Goal: Complete application form

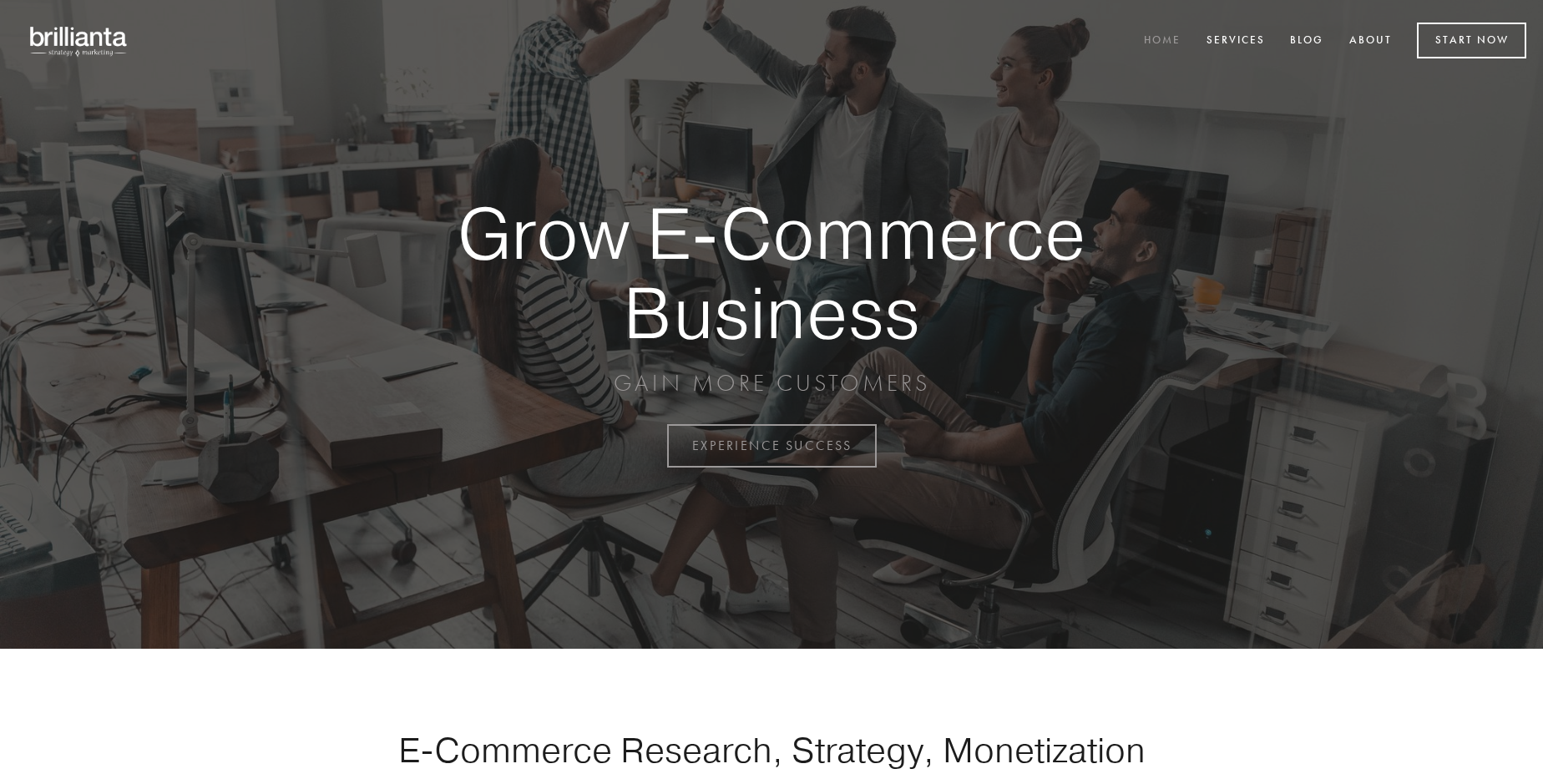
scroll to position [4376, 0]
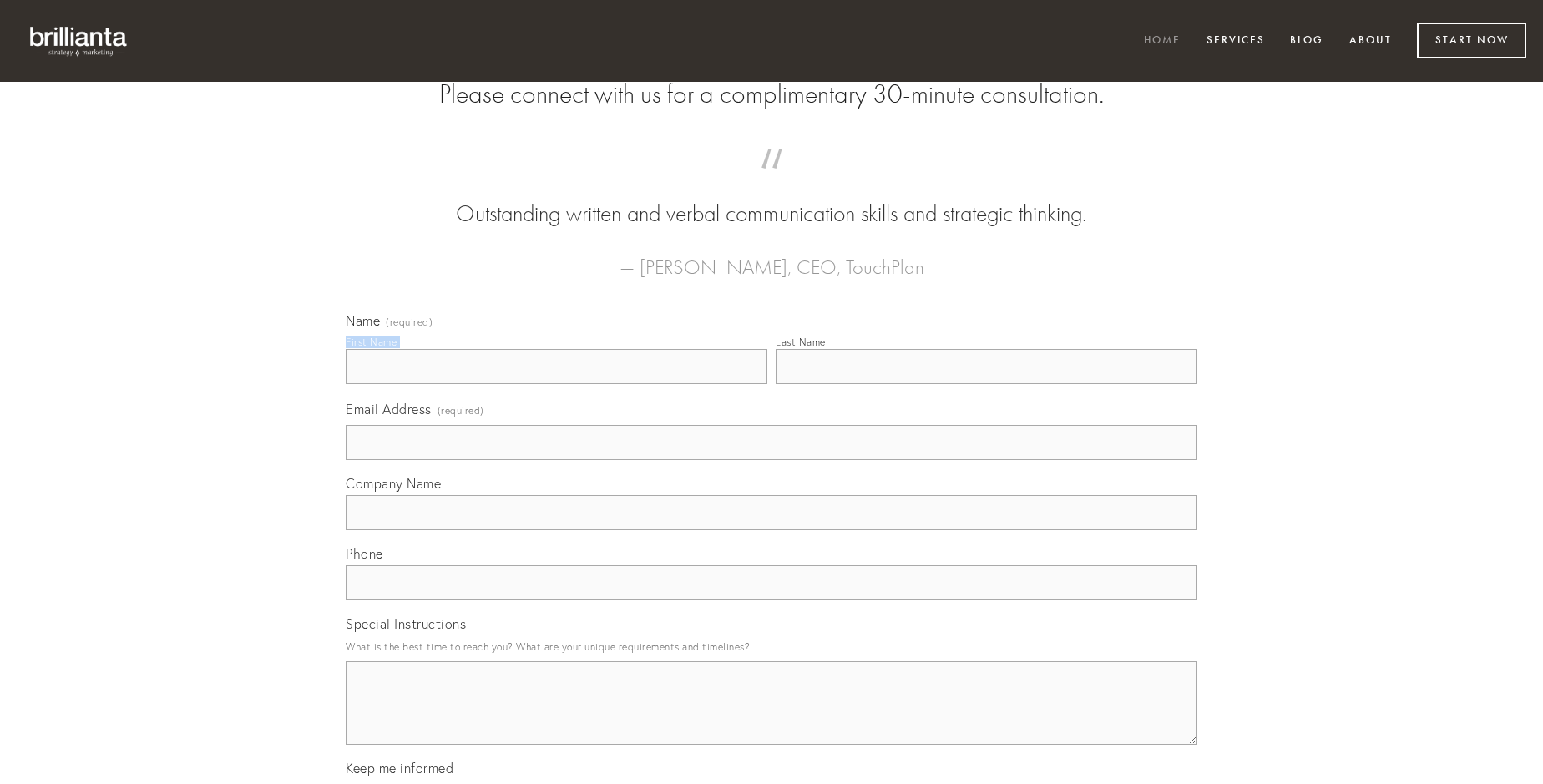
type input "[PERSON_NAME]"
click at [986, 384] on input "Last Name" at bounding box center [986, 367] width 422 height 35
type input "[PERSON_NAME]"
click at [772, 460] on input "Email Address (required)" at bounding box center [771, 443] width 852 height 35
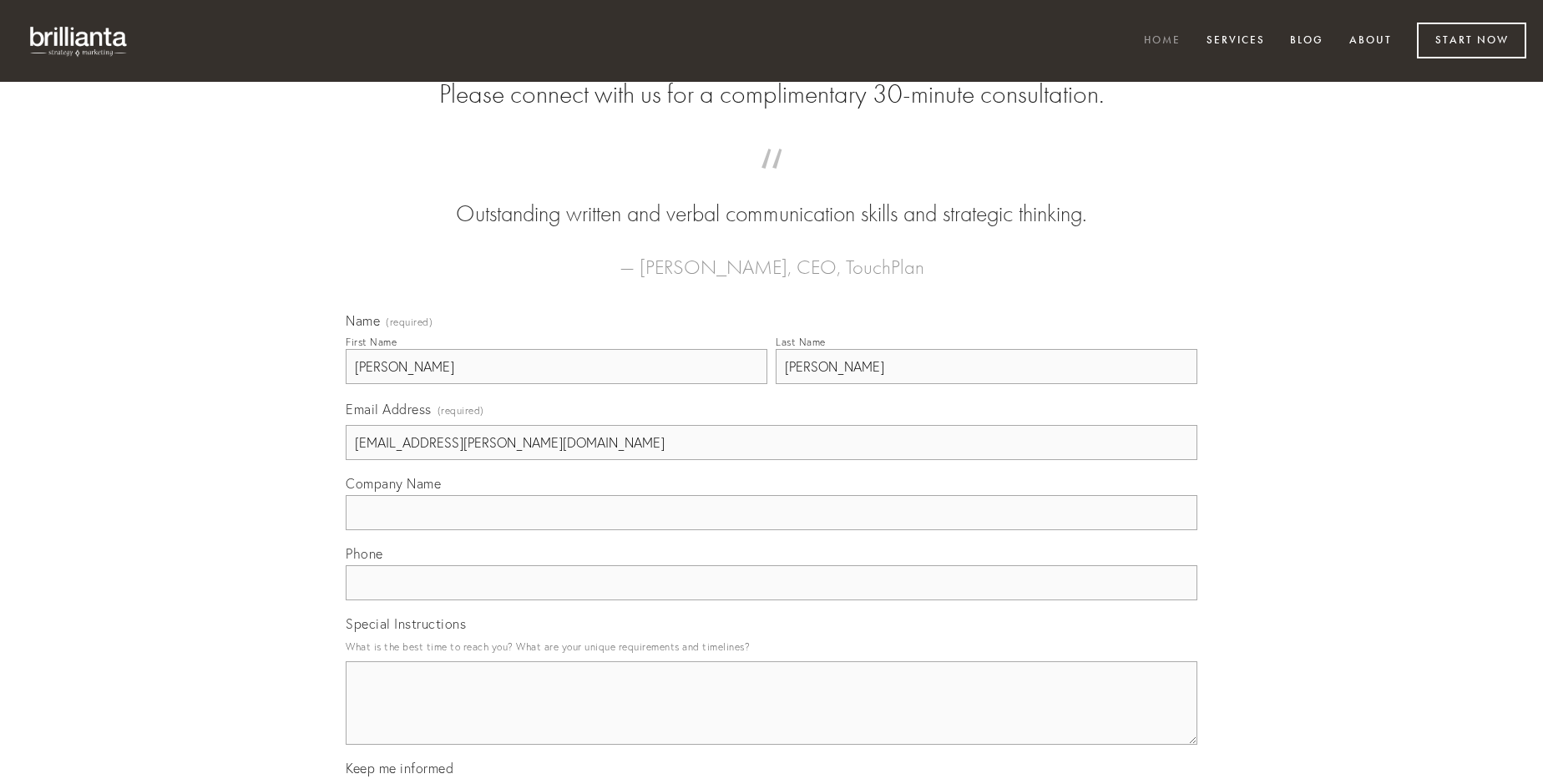
type input "[EMAIL_ADDRESS][PERSON_NAME][DOMAIN_NAME]"
click at [772, 530] on input "Company Name" at bounding box center [771, 512] width 852 height 35
type input "averto"
click at [772, 600] on input "text" at bounding box center [771, 582] width 852 height 35
click at [772, 718] on textarea "Special Instructions" at bounding box center [771, 702] width 852 height 83
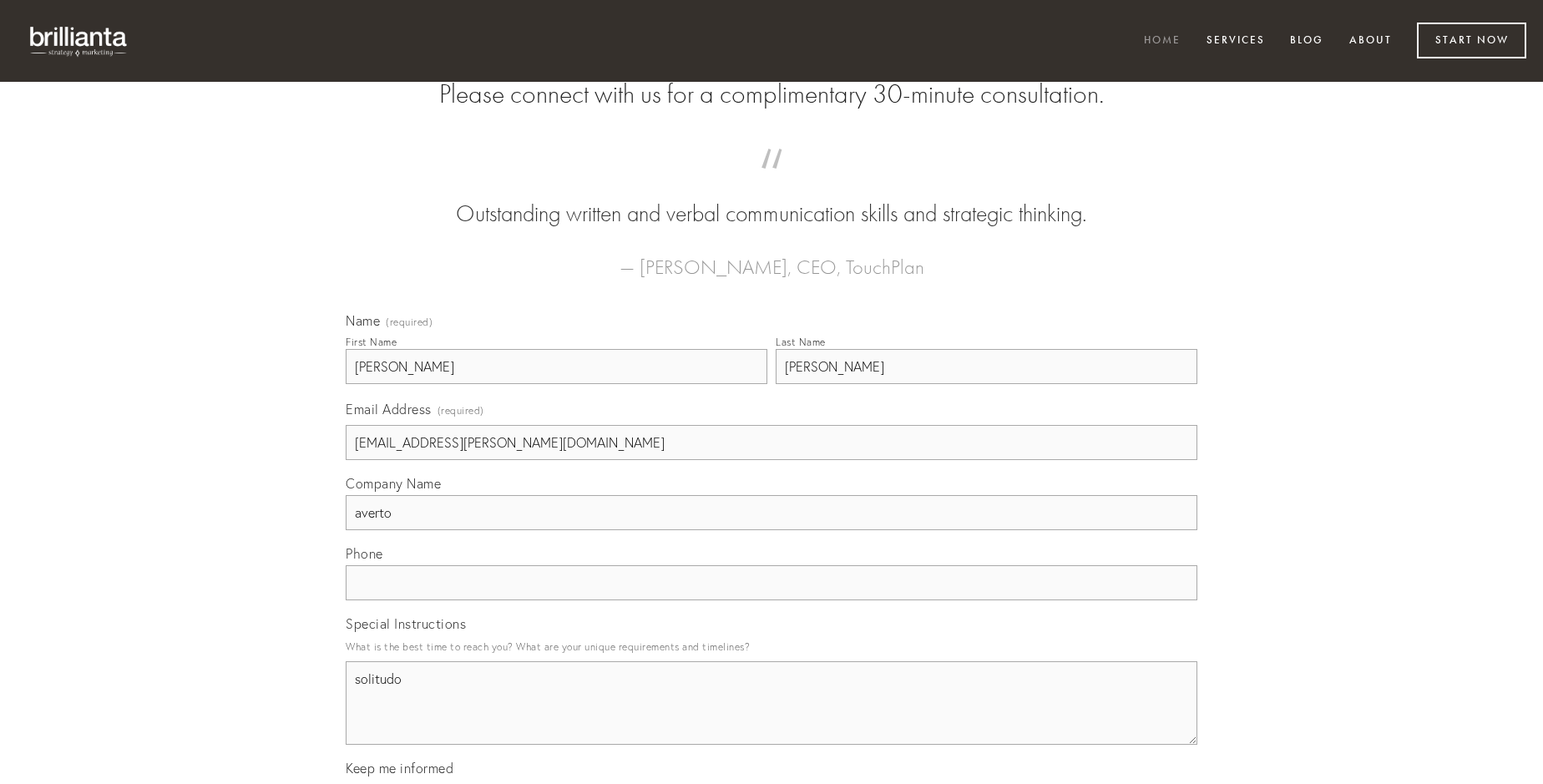
type textarea "solitudo"
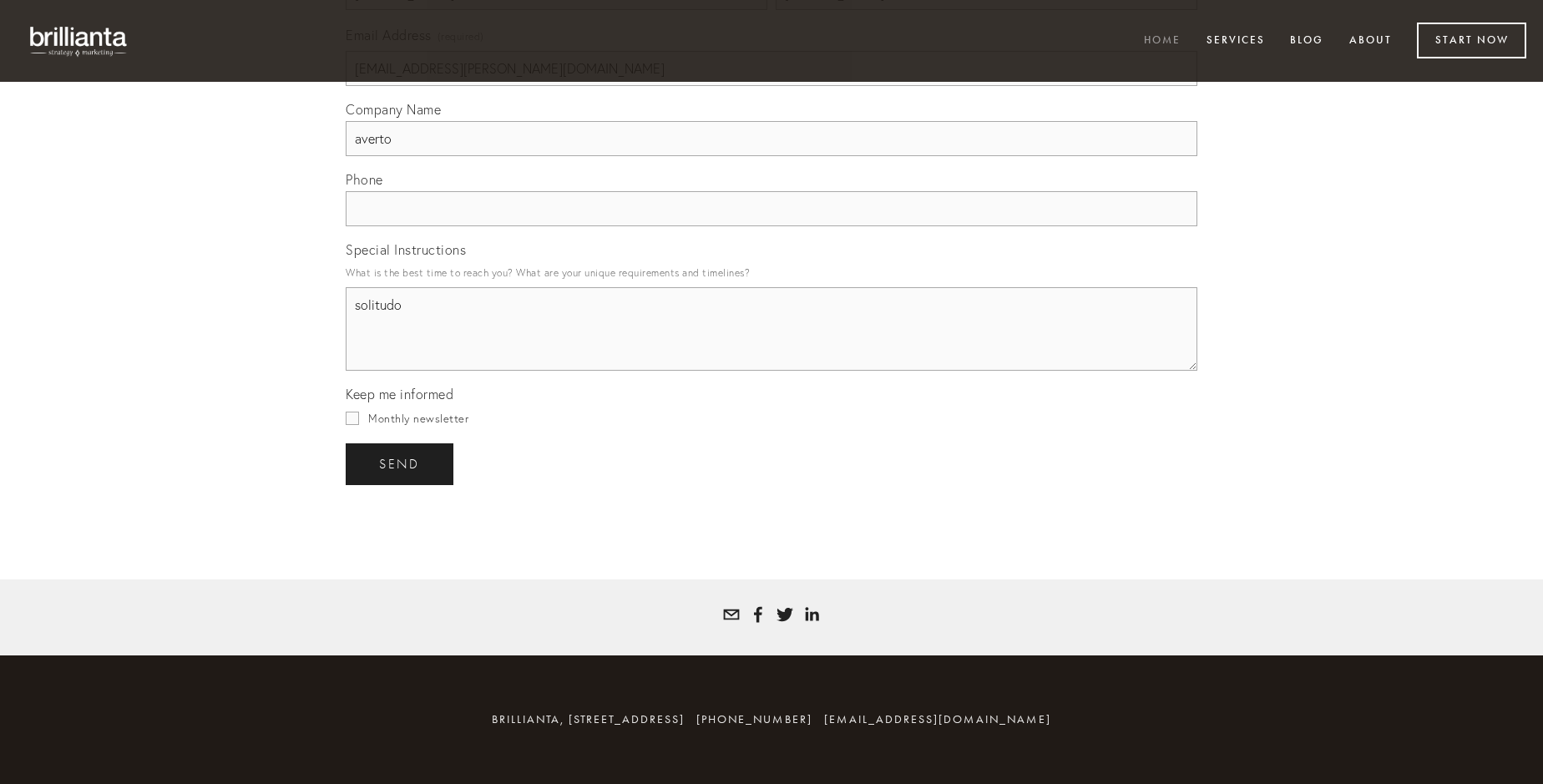
click at [401, 463] on span "send" at bounding box center [399, 464] width 41 height 15
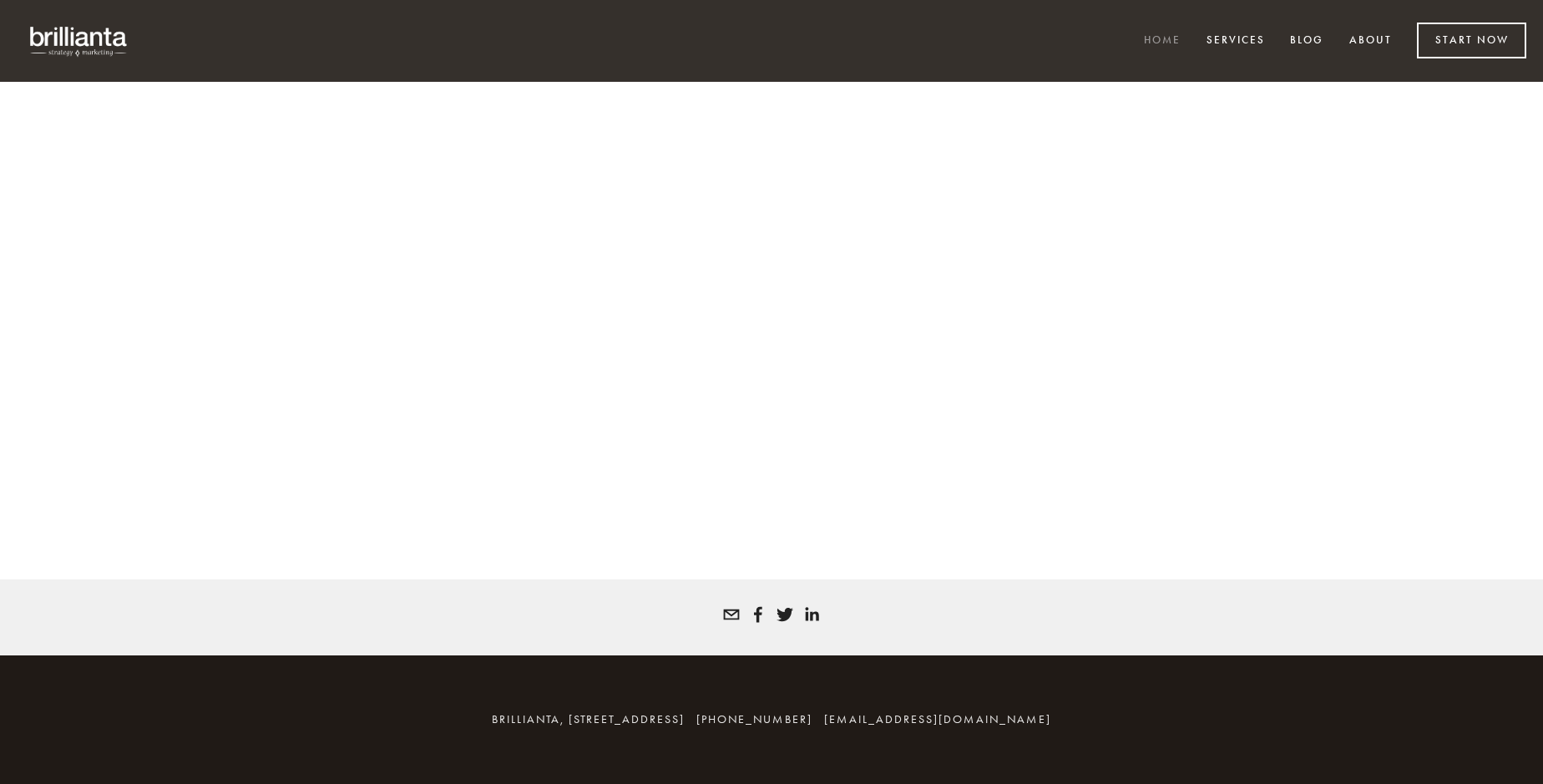
scroll to position [4353, 0]
